Goal: Register for event/course

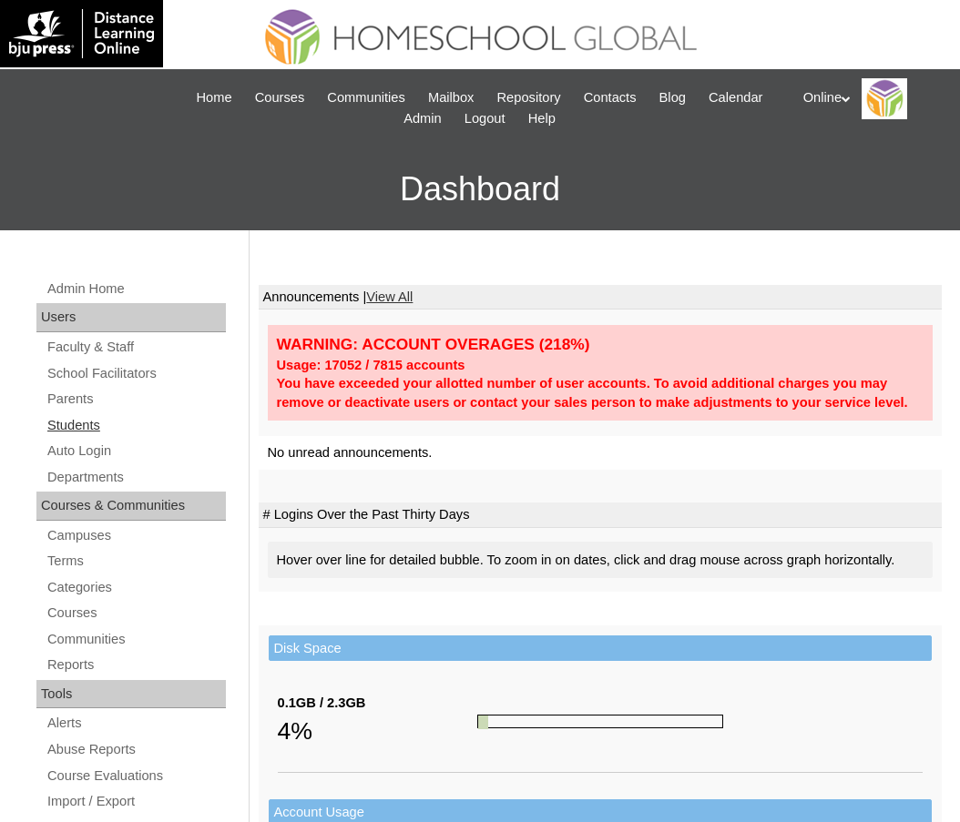
click at [86, 415] on link "Students" at bounding box center [136, 425] width 180 height 23
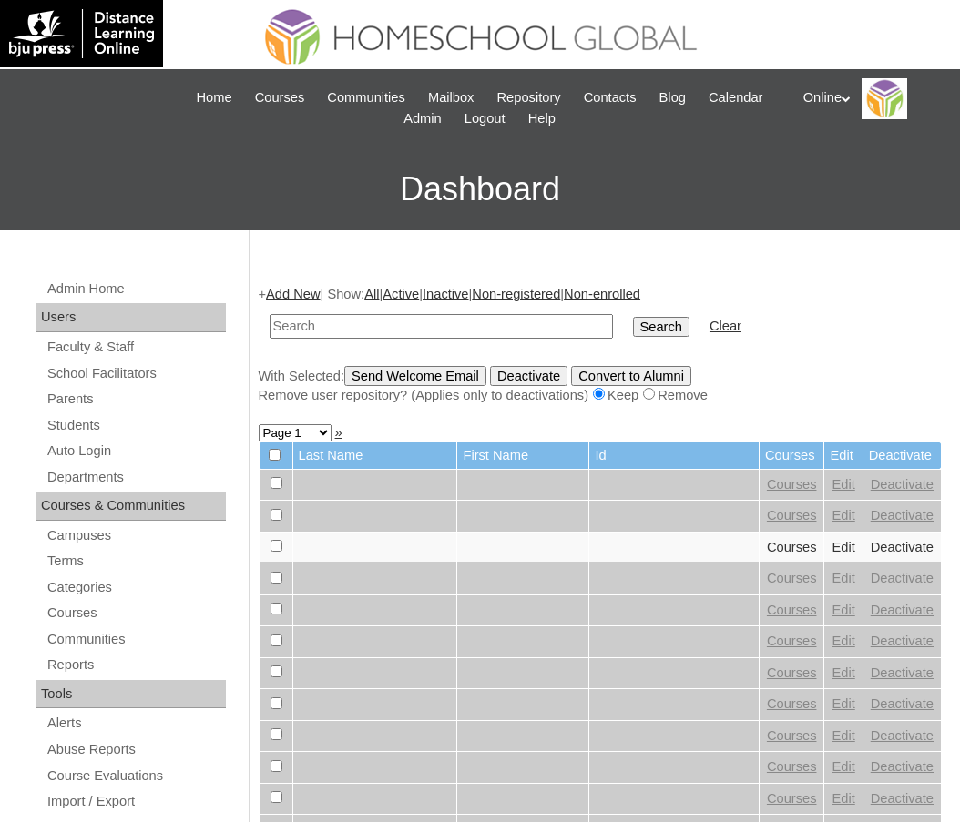
paste input "HG322OACAD2025"
type input "HG322OACAD2025"
click at [633, 317] on input "Search" at bounding box center [661, 327] width 56 height 20
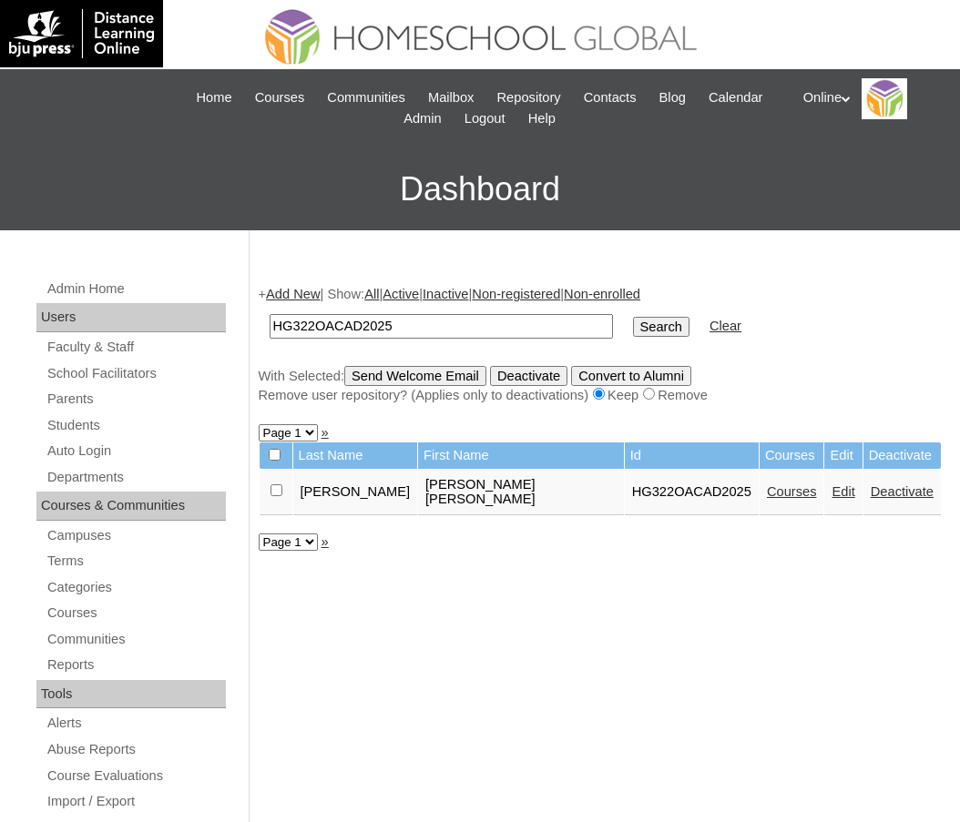
click at [767, 485] on link "Courses" at bounding box center [792, 492] width 50 height 15
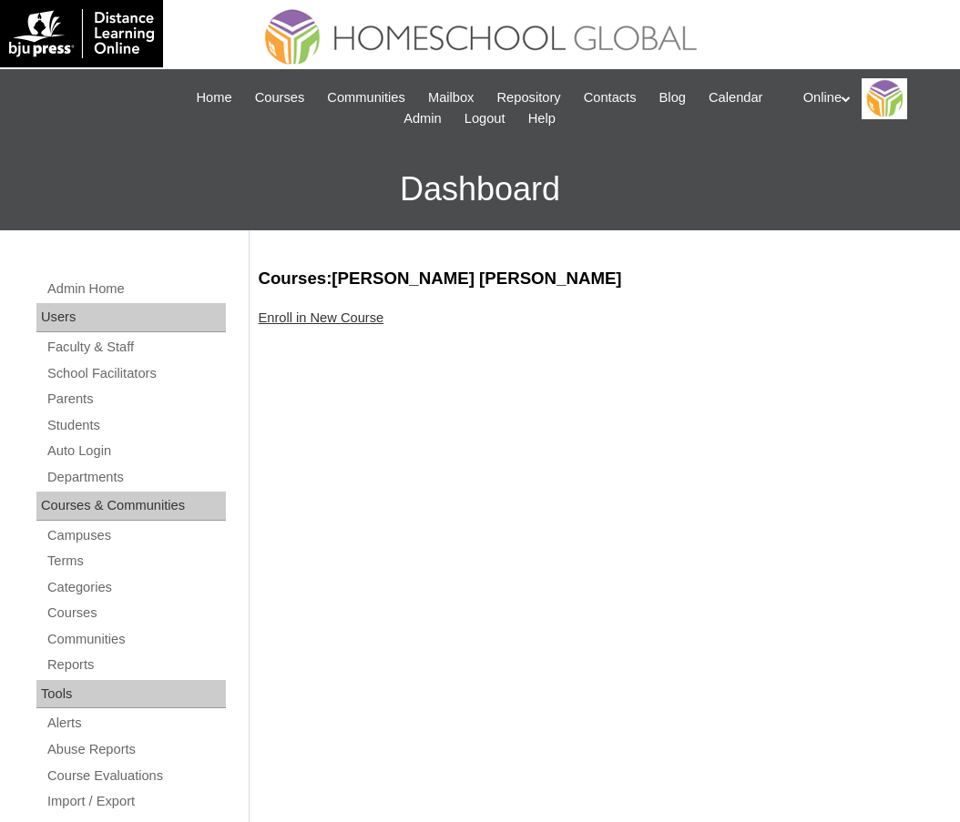
click at [332, 318] on link "Enroll in New Course" at bounding box center [322, 318] width 126 height 15
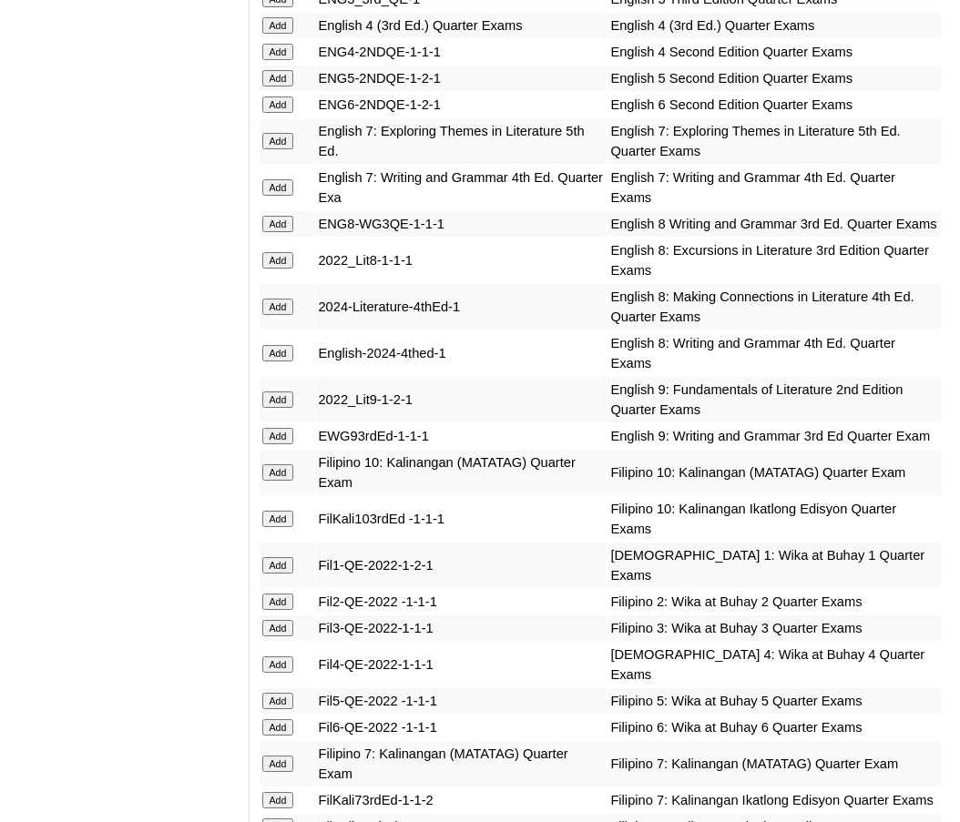
scroll to position [2715, 0]
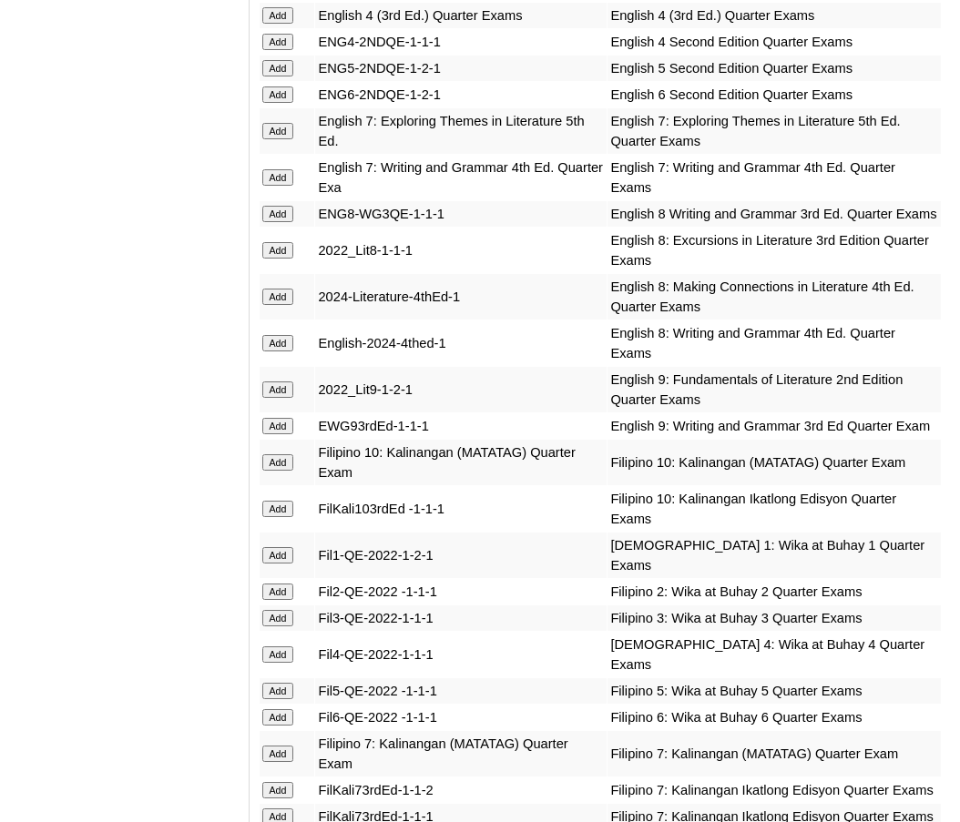
click at [273, 24] on input "Add" at bounding box center [278, 15] width 32 height 16
click at [277, 663] on input "Add" at bounding box center [278, 655] width 32 height 16
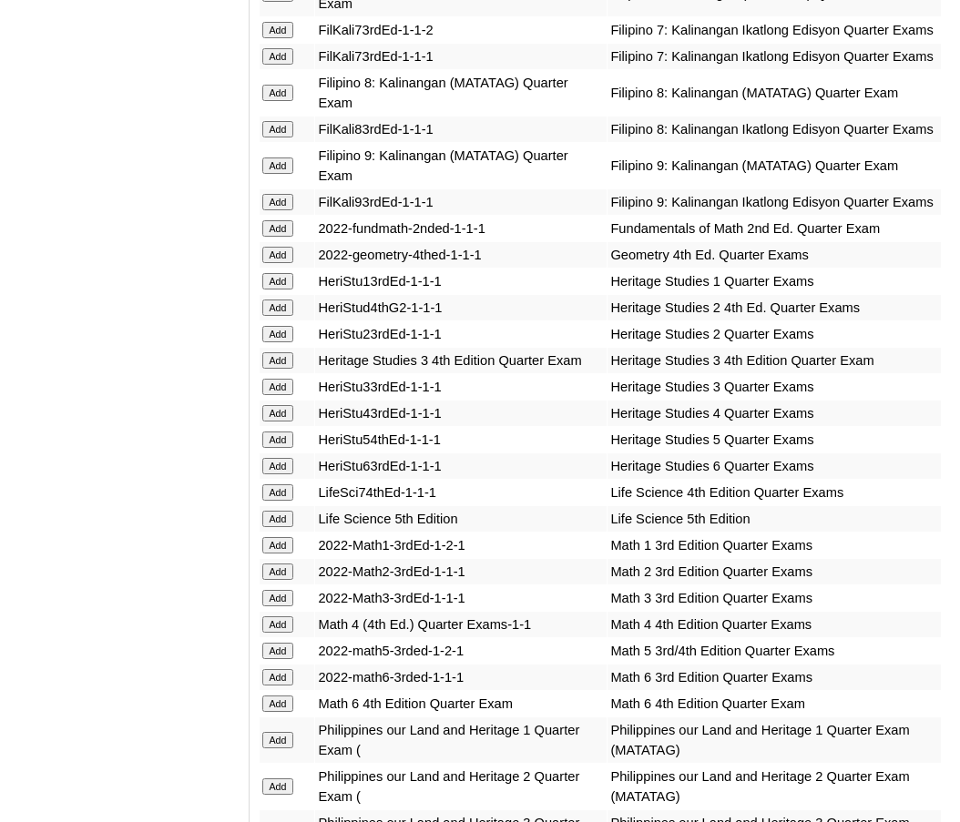
scroll to position [3487, 0]
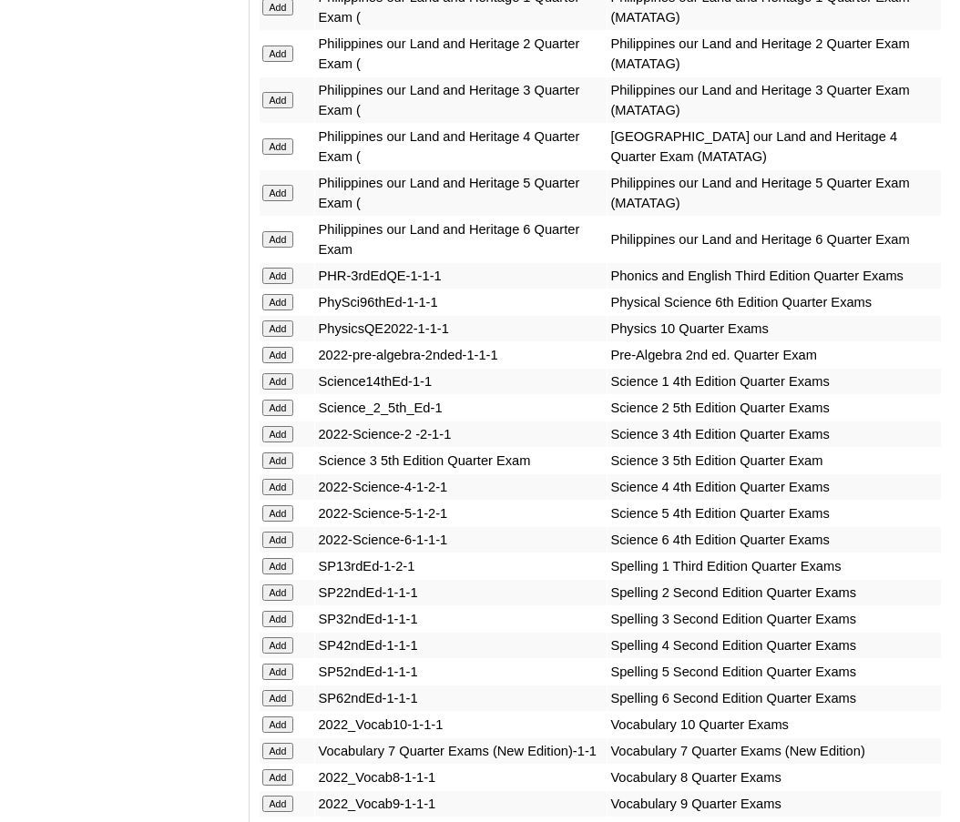
scroll to position [4212, 0]
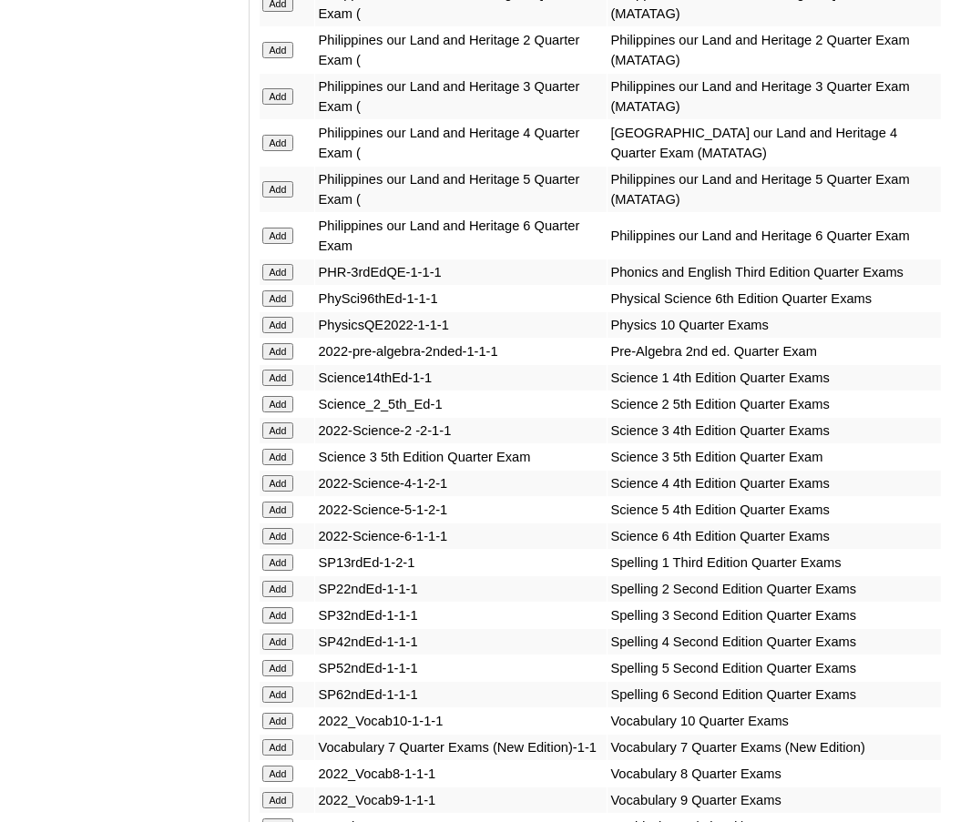
click at [280, 151] on input "Add" at bounding box center [278, 143] width 32 height 16
click at [279, 492] on input "Add" at bounding box center [278, 483] width 32 height 16
click at [281, 650] on input "Add" at bounding box center [278, 642] width 32 height 16
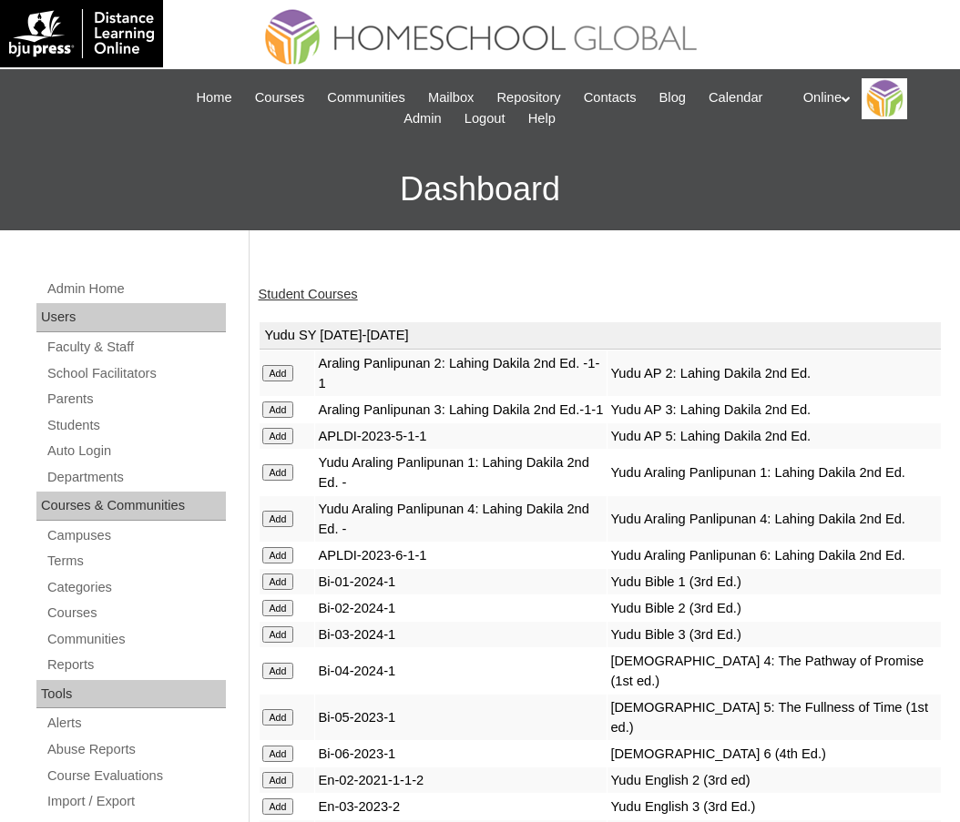
click at [334, 292] on link "Student Courses" at bounding box center [308, 294] width 99 height 15
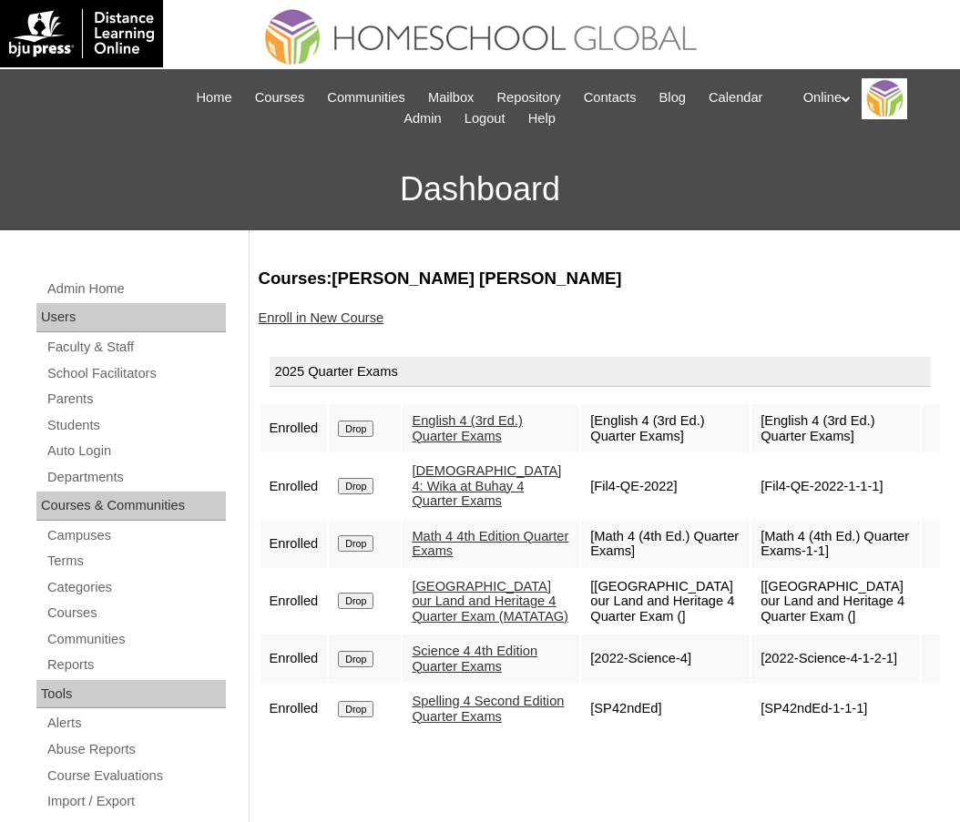
click at [356, 320] on link "Enroll in New Course" at bounding box center [322, 318] width 126 height 15
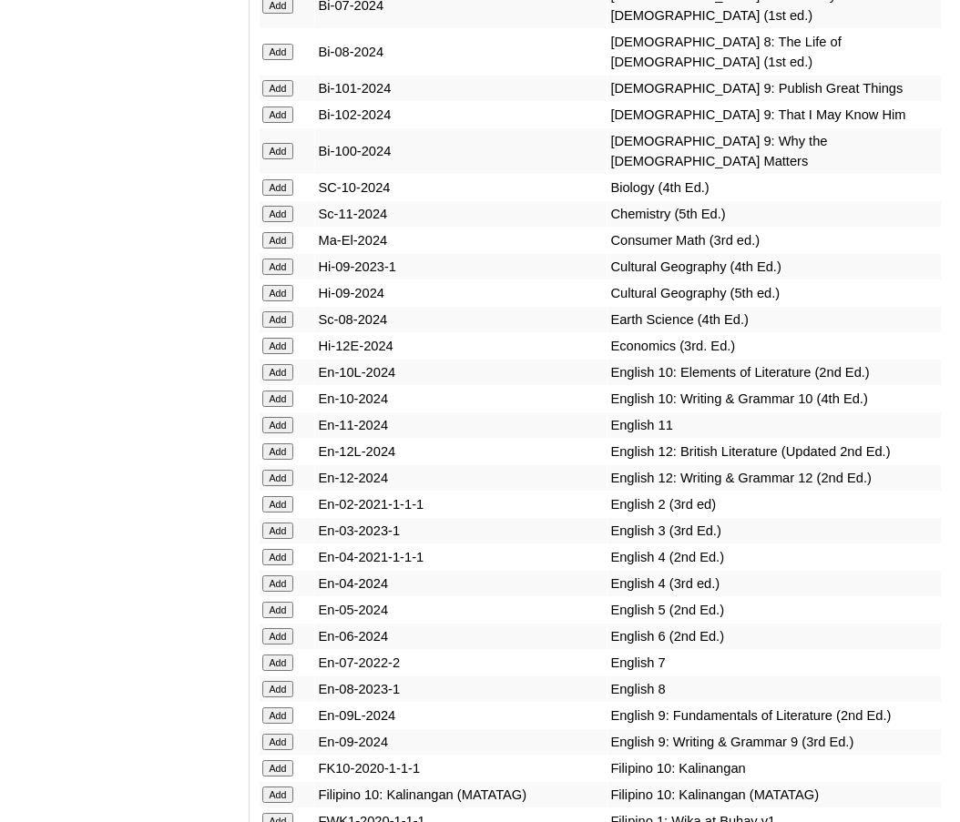
scroll to position [6099, 0]
click at [274, 591] on input "Add" at bounding box center [278, 583] width 32 height 16
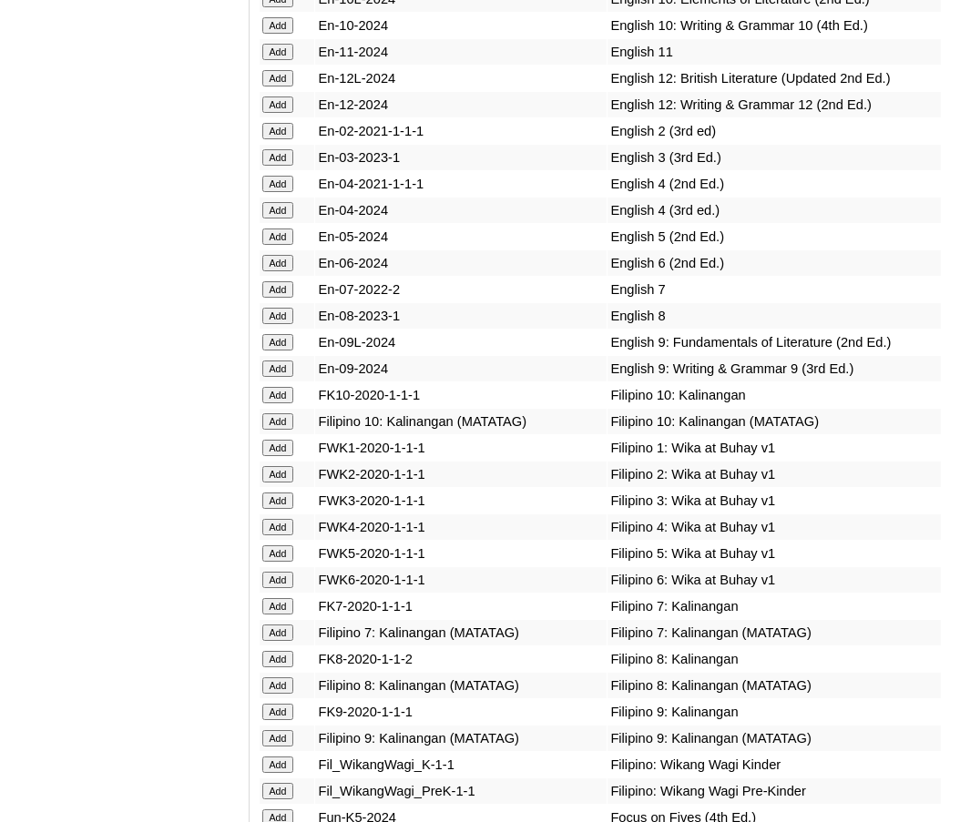
scroll to position [6472, 0]
click at [283, 535] on input "Add" at bounding box center [278, 526] width 32 height 16
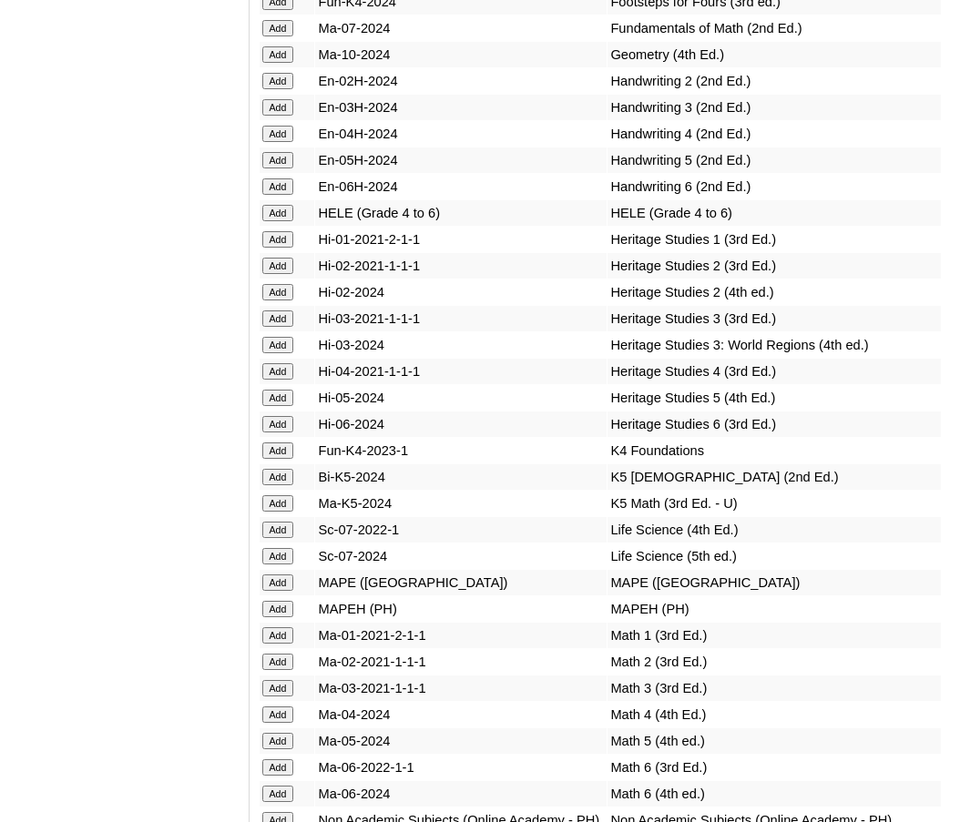
scroll to position [7317, 0]
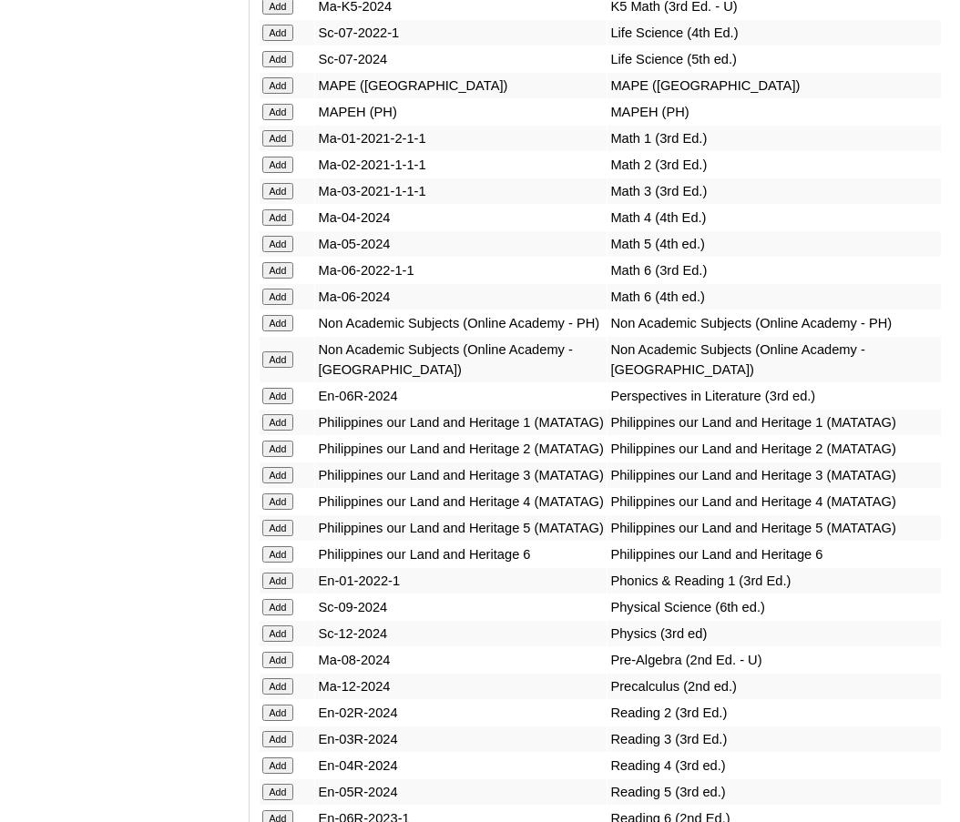
scroll to position [7909, 0]
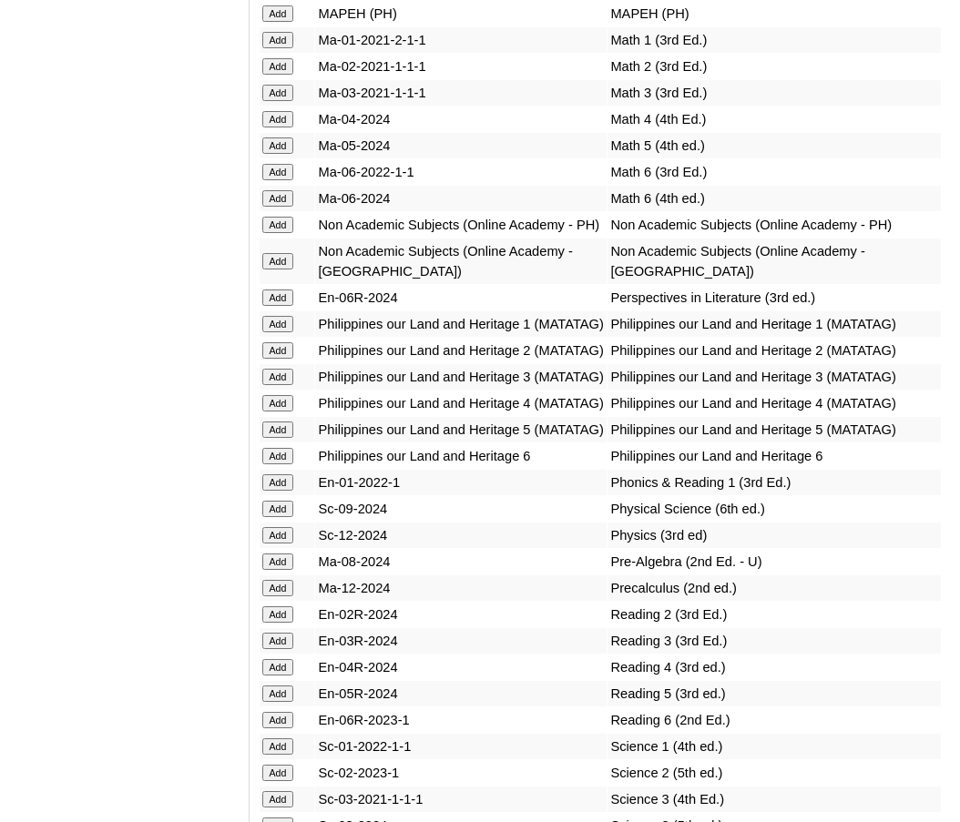
click at [283, 128] on input "Add" at bounding box center [278, 119] width 32 height 16
click at [275, 233] on input "Add" at bounding box center [278, 225] width 32 height 16
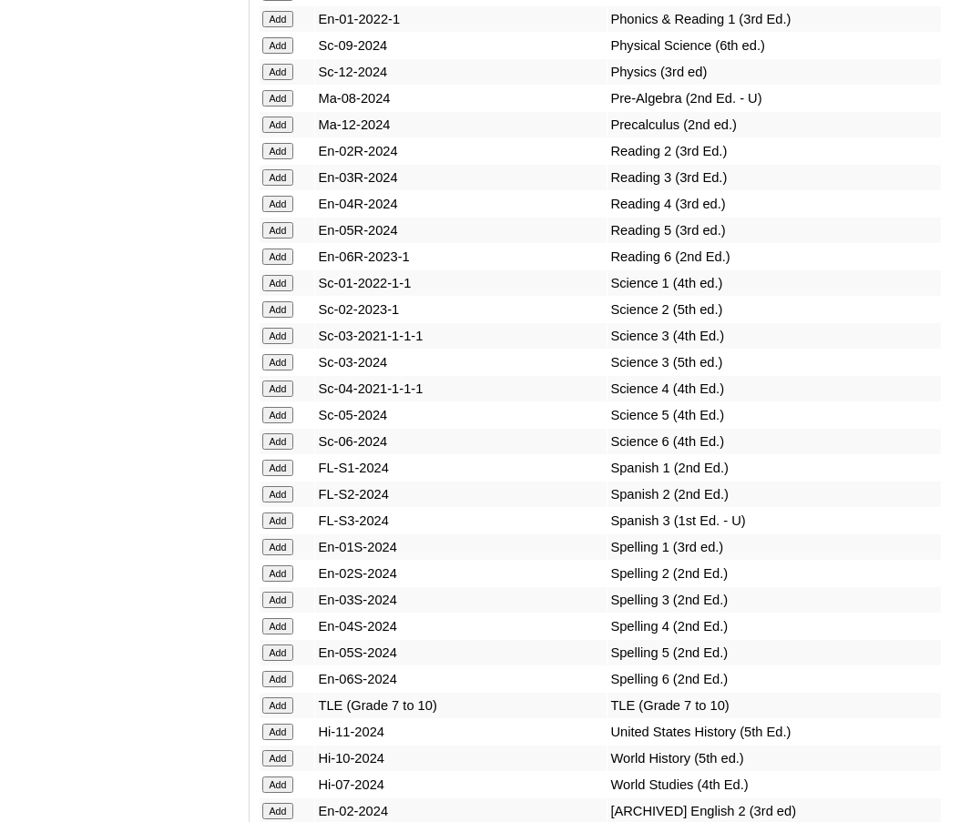
scroll to position [8374, 0]
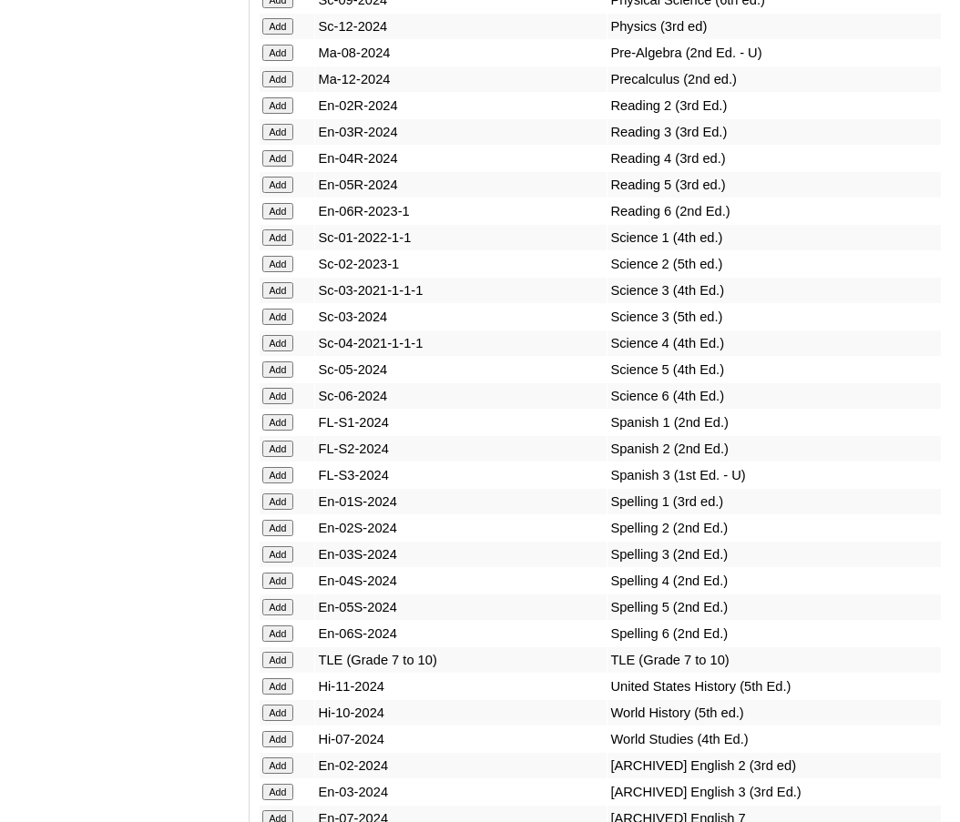
scroll to position [8419, 0]
click at [276, 166] on input "Add" at bounding box center [278, 157] width 32 height 16
click at [287, 351] on input "Add" at bounding box center [278, 342] width 32 height 16
click at [276, 588] on input "Add" at bounding box center [278, 580] width 32 height 16
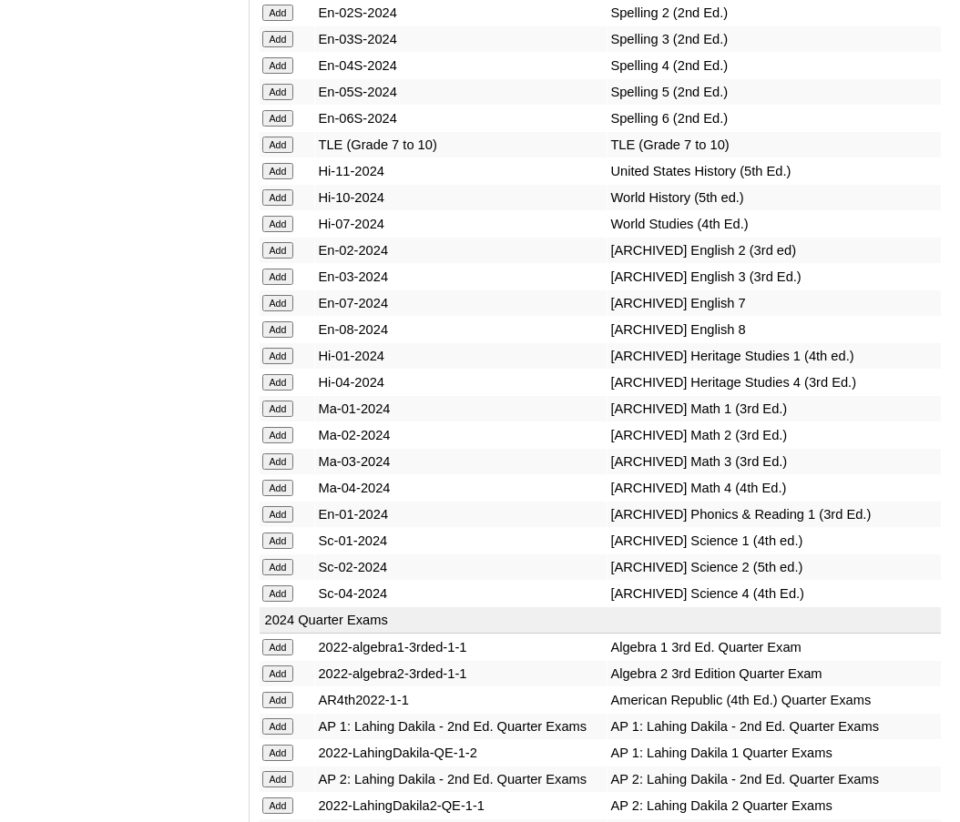
scroll to position [8935, 0]
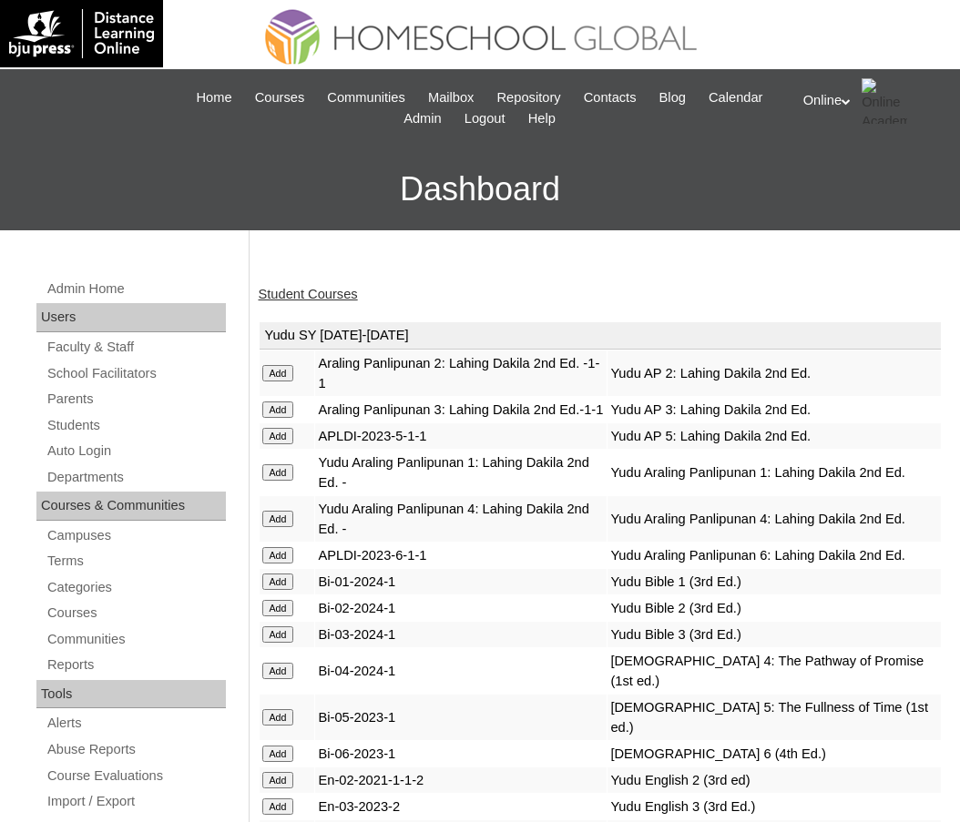
click at [325, 287] on link "Student Courses" at bounding box center [308, 294] width 99 height 15
